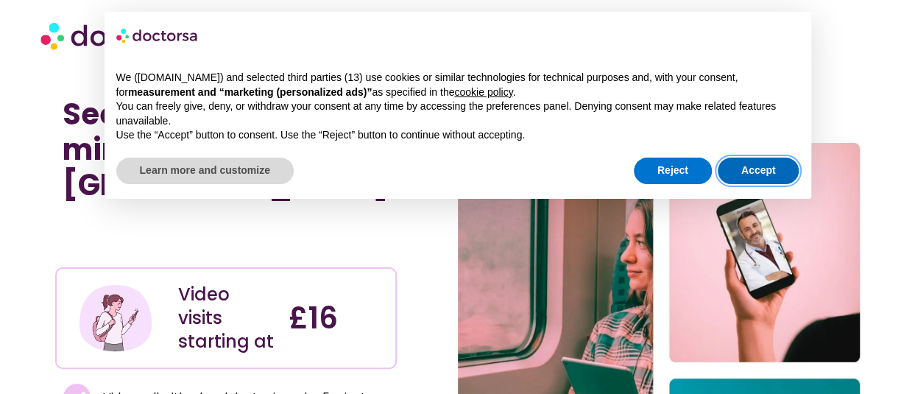
click at [732, 163] on button "Accept" at bounding box center [759, 171] width 82 height 27
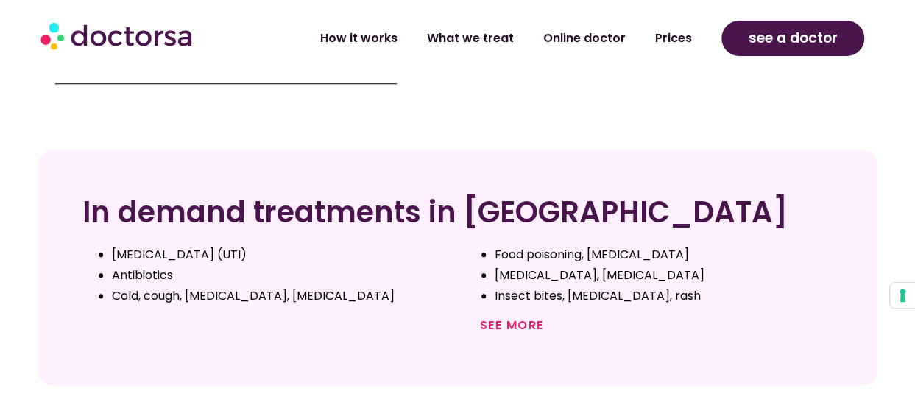
scroll to position [558, 0]
click at [509, 316] on link "See more" at bounding box center [512, 324] width 64 height 17
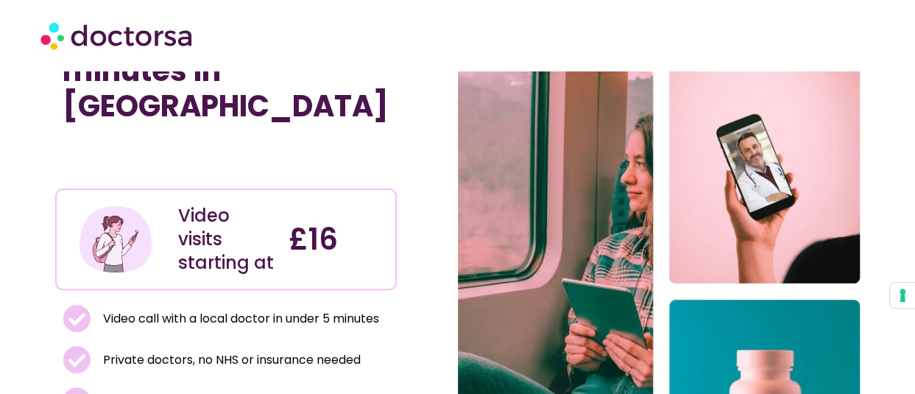
scroll to position [80, 0]
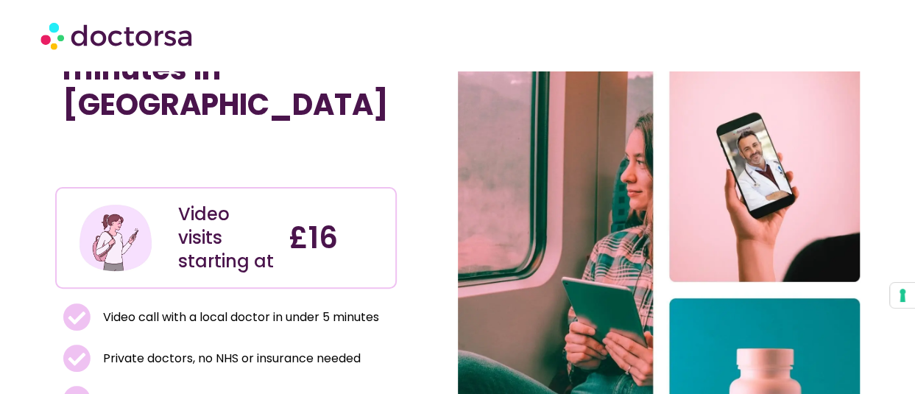
click at [177, 192] on div "Video visits starting at" at bounding box center [226, 237] width 110 height 91
click at [172, 192] on div "Video visits starting at" at bounding box center [226, 237] width 110 height 91
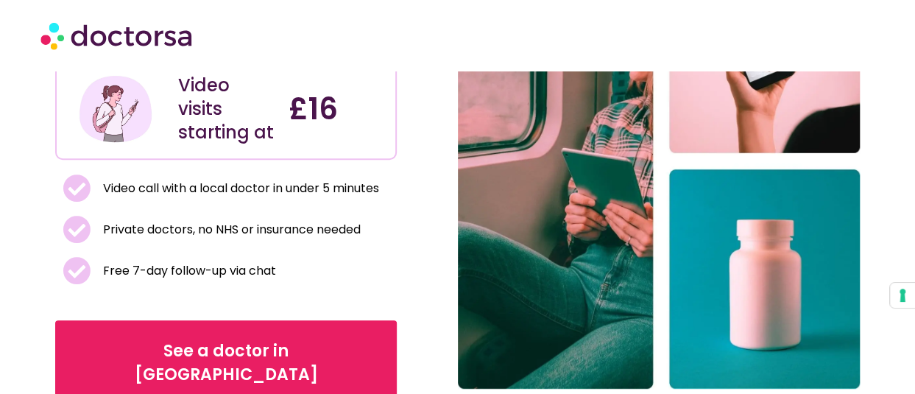
scroll to position [238, 0]
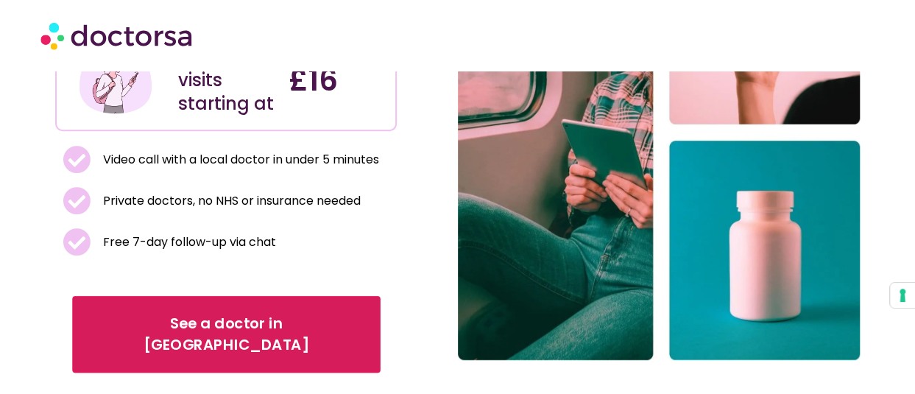
click at [152, 296] on link "See a doctor in UK" at bounding box center [226, 334] width 308 height 77
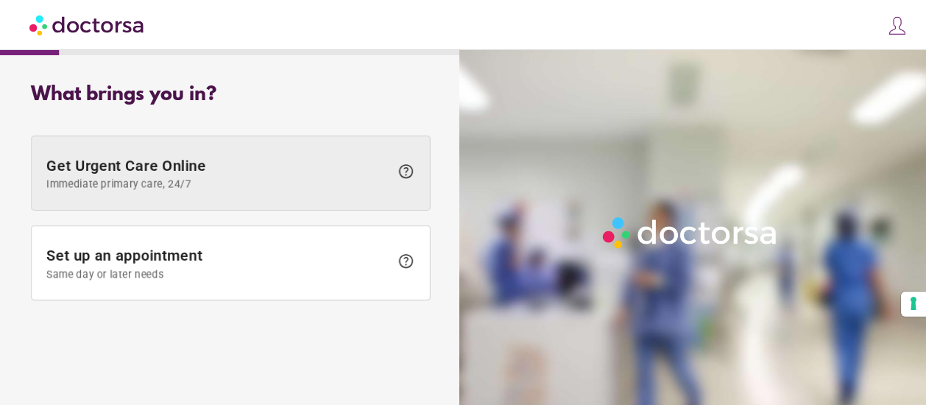
click at [242, 147] on span at bounding box center [231, 173] width 398 height 74
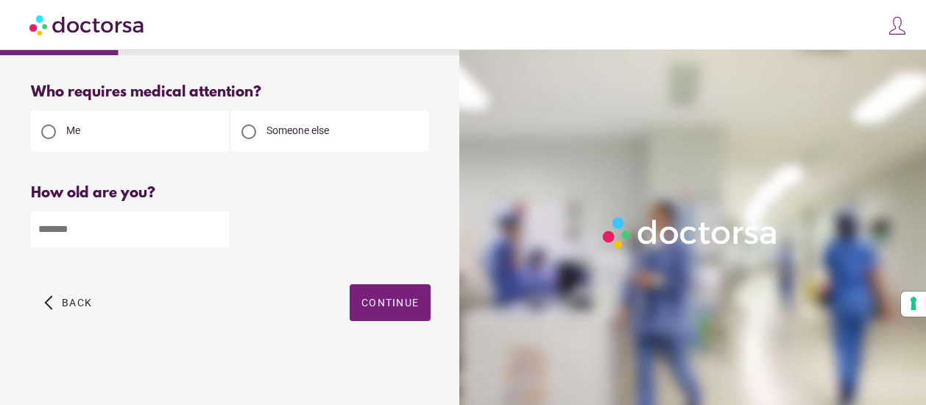
click at [137, 236] on input "number" at bounding box center [130, 229] width 198 height 36
type input "**"
click at [358, 300] on span "button" at bounding box center [390, 302] width 81 height 37
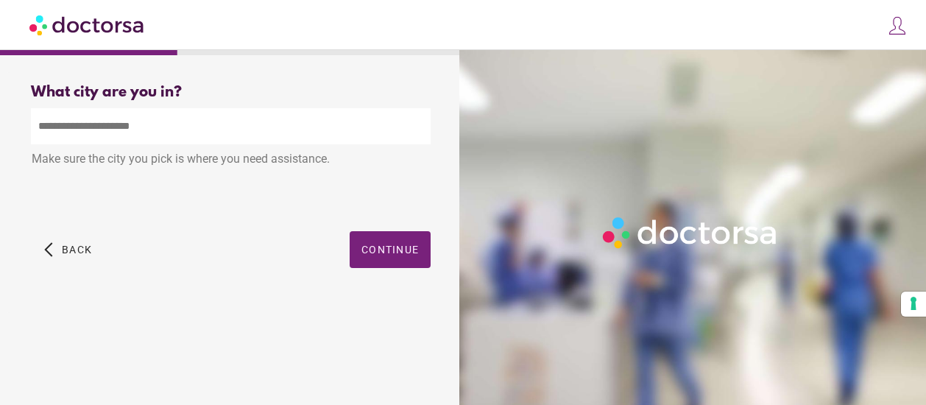
click at [234, 129] on input "text" at bounding box center [231, 126] width 400 height 36
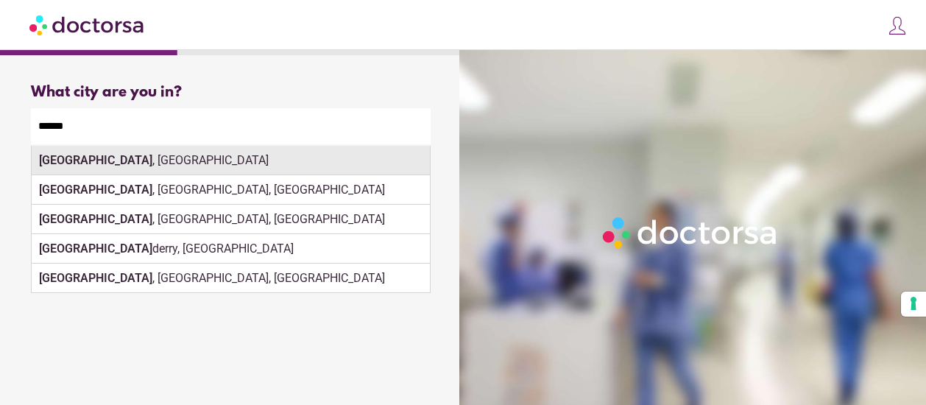
click at [182, 155] on div "[GEOGRAPHIC_DATA] , [GEOGRAPHIC_DATA]" at bounding box center [231, 160] width 398 height 29
type input "**********"
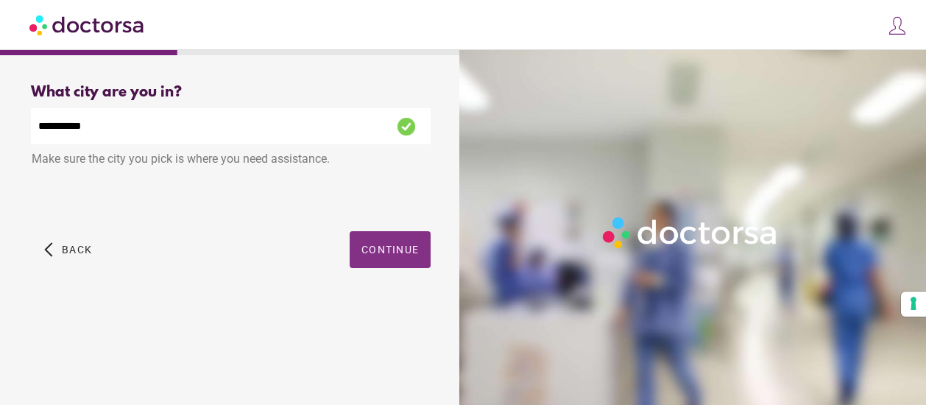
click at [379, 255] on span "Continue" at bounding box center [390, 250] width 57 height 12
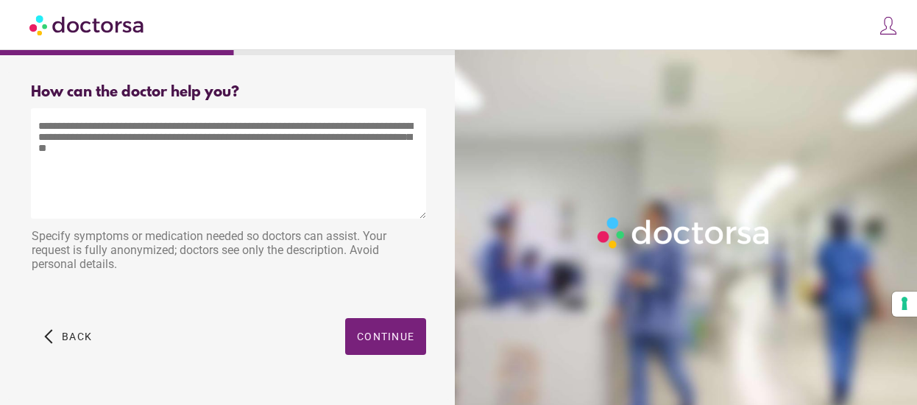
click at [238, 154] on textarea at bounding box center [228, 163] width 395 height 110
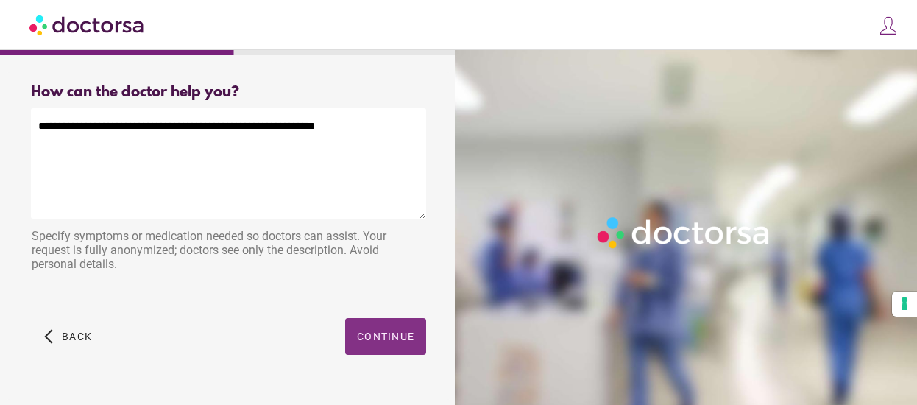
type textarea "**********"
click at [367, 338] on span "Continue" at bounding box center [385, 337] width 57 height 12
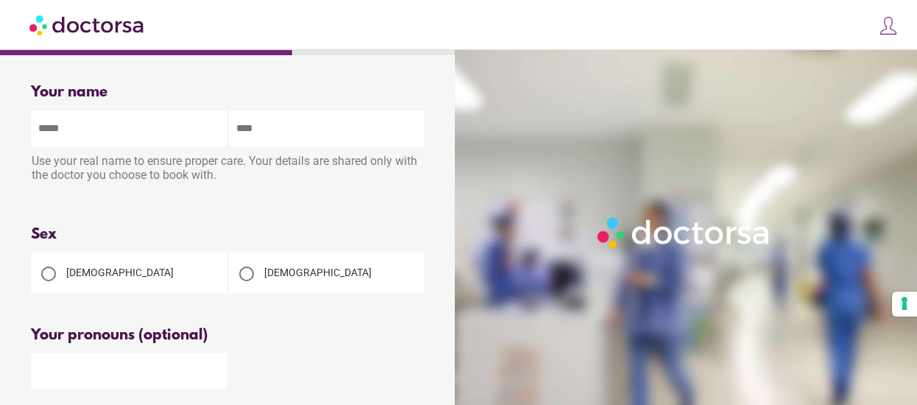
click at [155, 141] on input "text" at bounding box center [129, 128] width 196 height 36
type input "*******"
click at [264, 269] on span "[DEMOGRAPHIC_DATA]" at bounding box center [318, 273] width 108 height 12
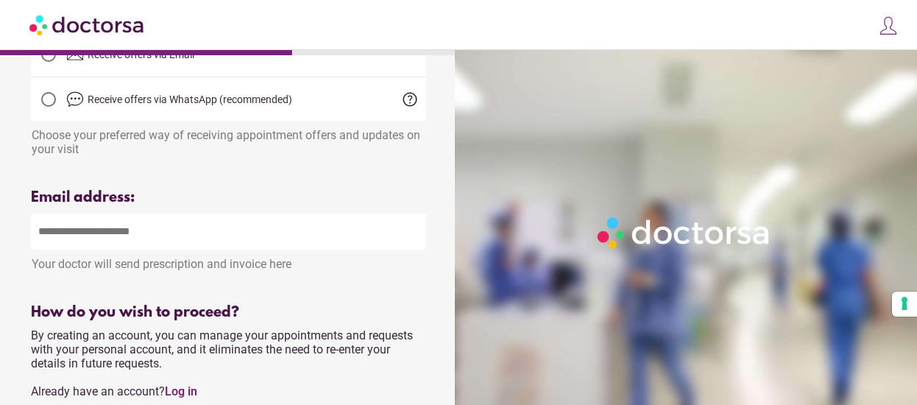
scroll to position [441, 0]
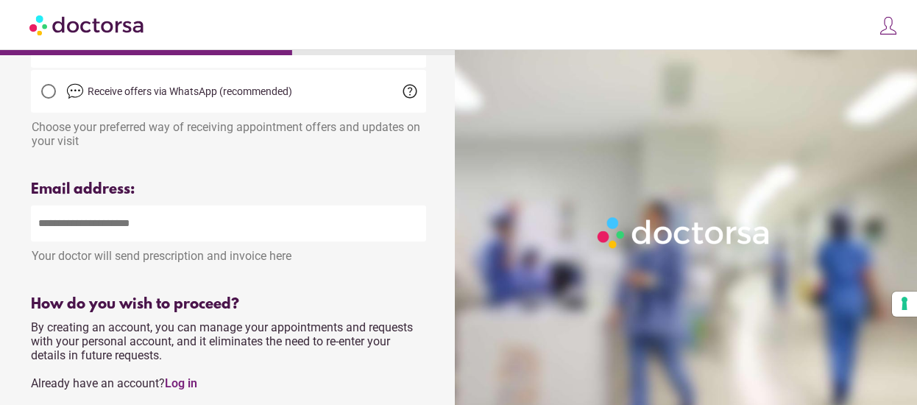
click at [227, 219] on input "email" at bounding box center [228, 223] width 395 height 36
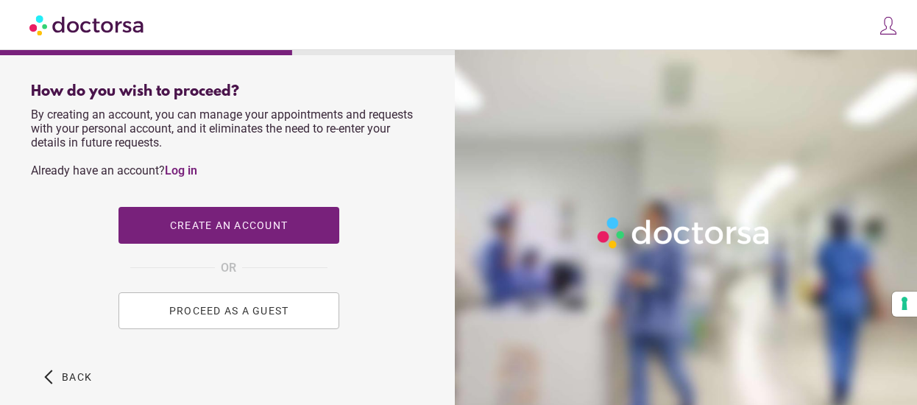
scroll to position [657, 0]
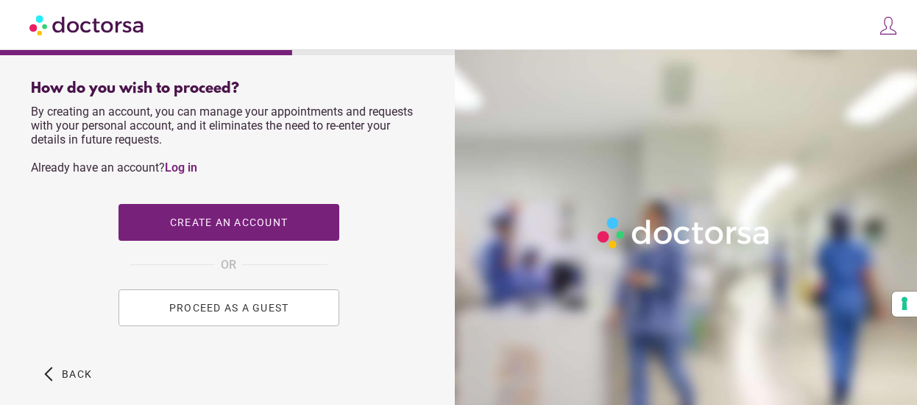
type input "**********"
click at [219, 306] on button "PROCEED AS A GUEST" at bounding box center [229, 307] width 221 height 37
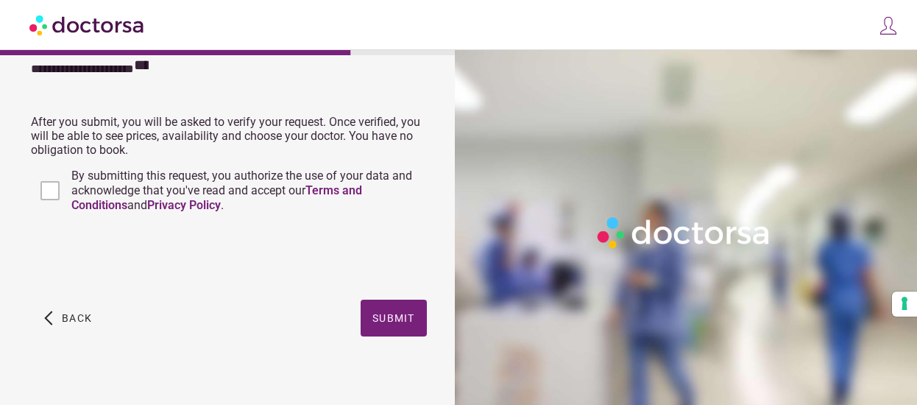
scroll to position [462, 0]
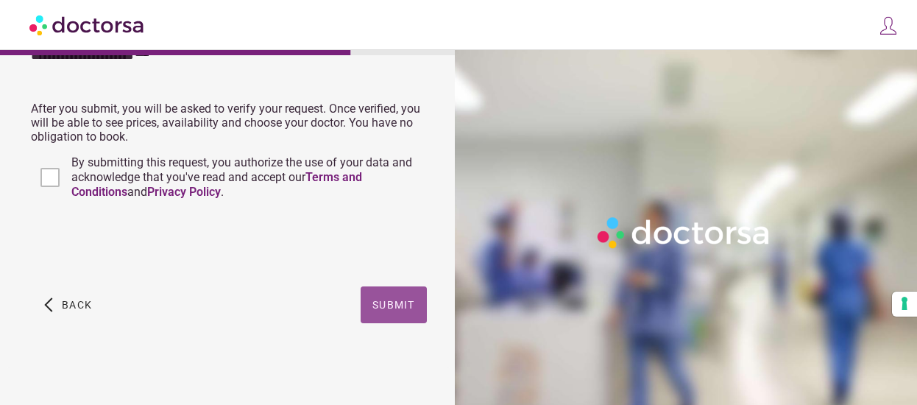
click at [392, 294] on span "button" at bounding box center [394, 304] width 66 height 37
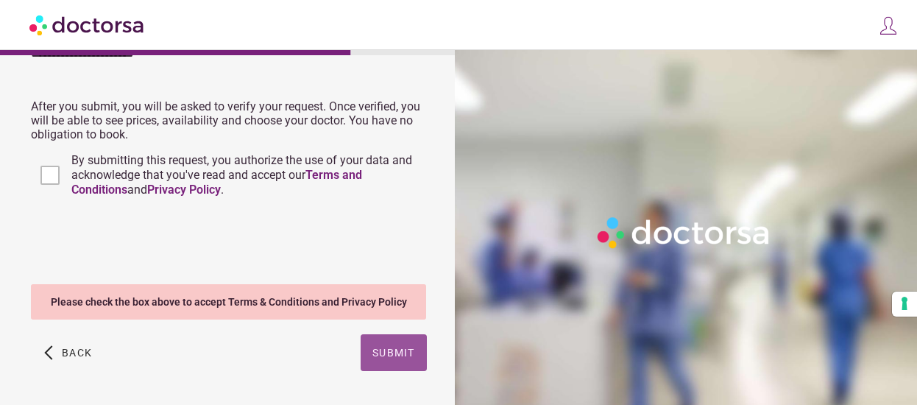
click at [374, 362] on span "button" at bounding box center [394, 352] width 66 height 37
